Goal: Information Seeking & Learning: Learn about a topic

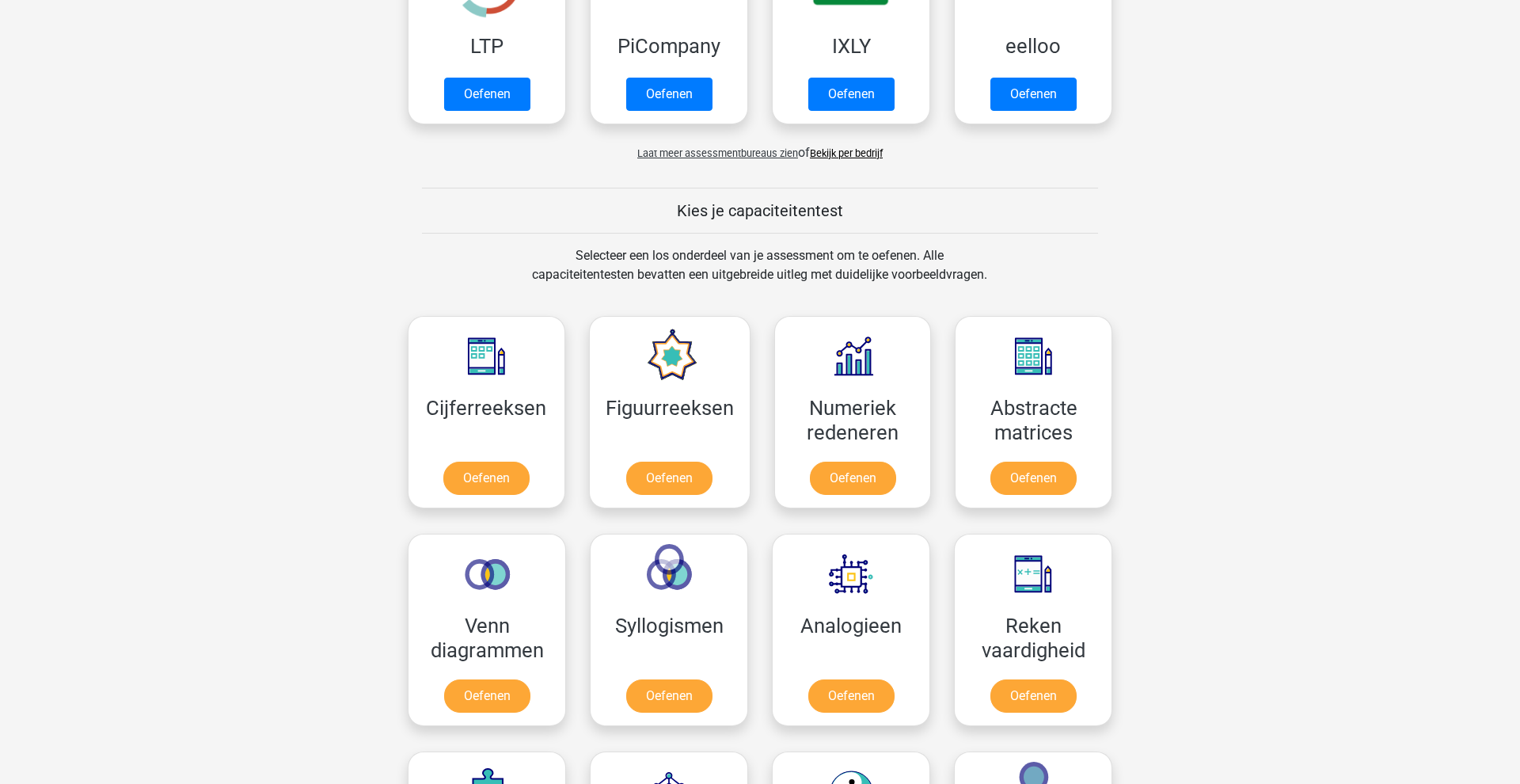
scroll to position [433, 0]
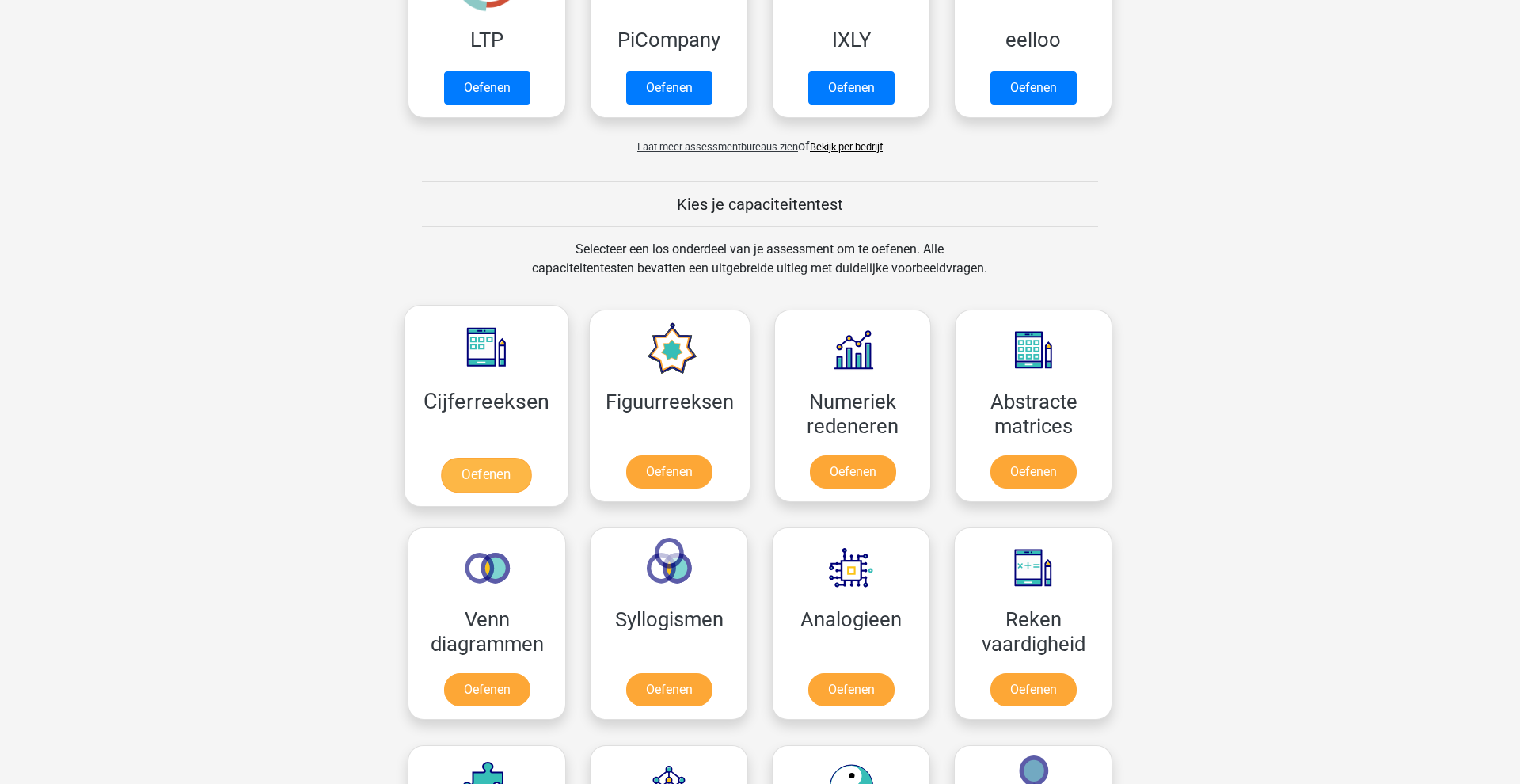
click at [501, 481] on link "Oefenen" at bounding box center [487, 475] width 90 height 35
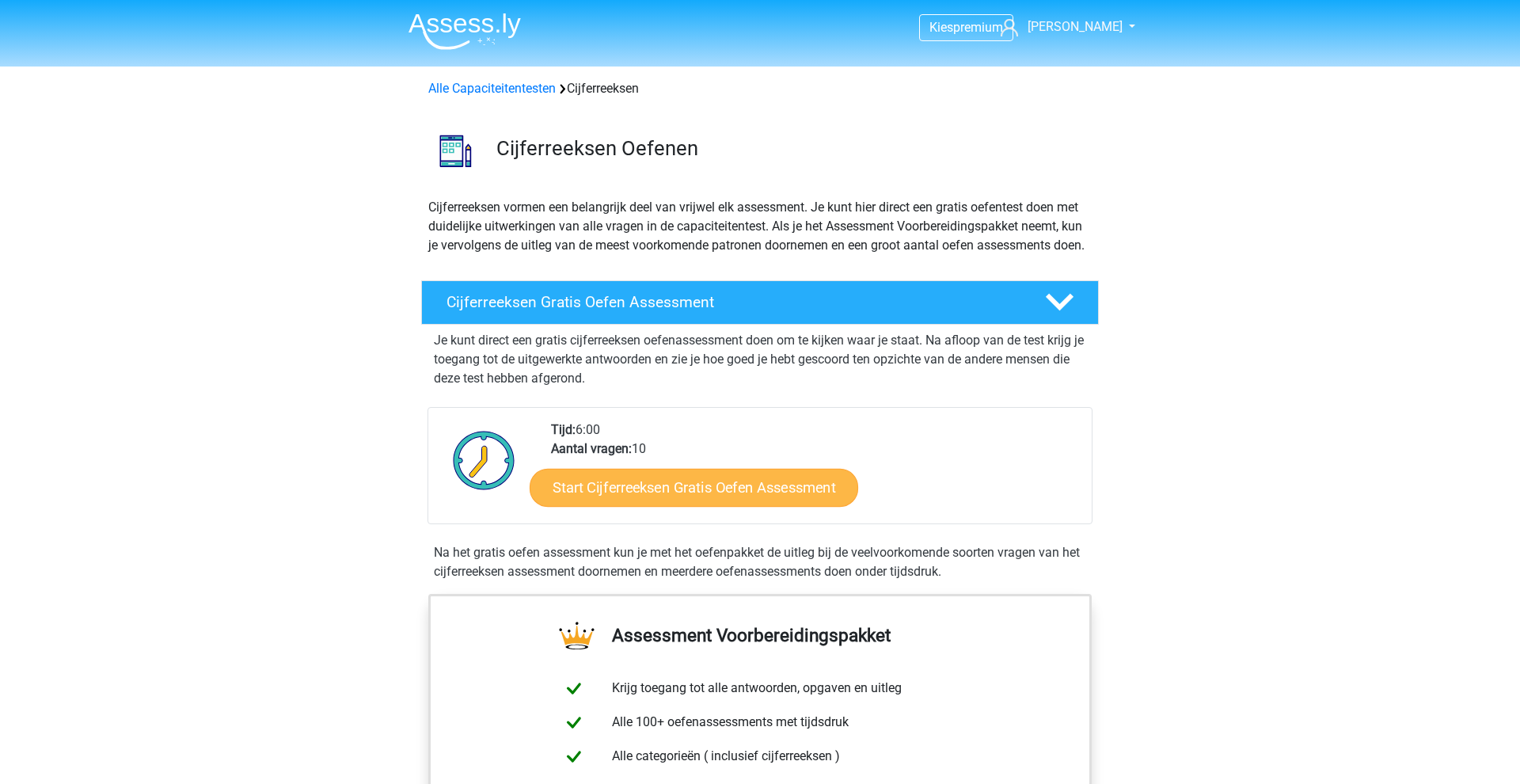
click at [614, 506] on link "Start Cijferreeksen Gratis Oefen Assessment" at bounding box center [694, 486] width 329 height 38
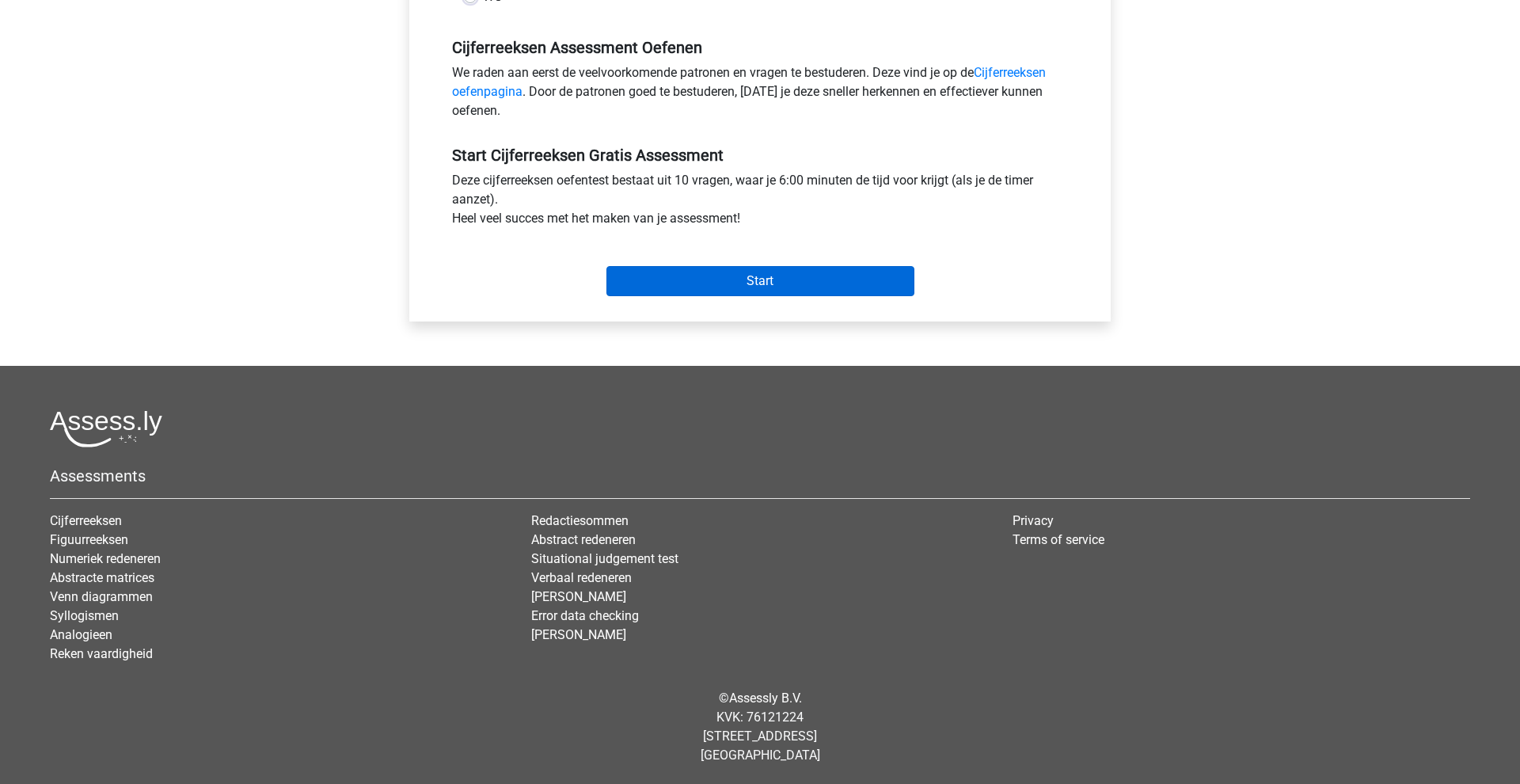
scroll to position [467, 0]
click at [750, 266] on input "Start" at bounding box center [760, 281] width 308 height 30
